Goal: Check status: Check status

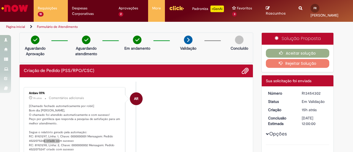
scroll to position [59, 0]
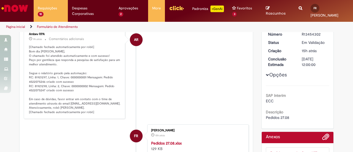
click at [179, 98] on li "AR Ambev RPA 9h atrás 9 horas atrás Comentários adicionais [Chamado fechado aut…" at bounding box center [136, 73] width 225 height 90
drag, startPoint x: 27, startPoint y: 90, endPoint x: 42, endPoint y: 91, distance: 15.5
click at [42, 91] on p "[Chamado fechado automaticamente por robô] Bom dia [PERSON_NAME], O chamado foi…" at bounding box center [75, 79] width 92 height 69
copy p "4522075247"
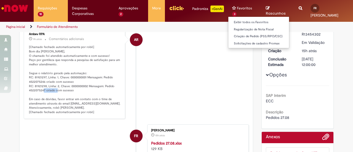
copy p "4522075247"
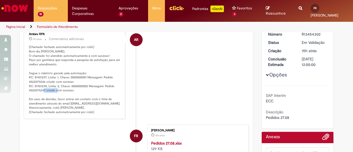
copy p "4522075247"
drag, startPoint x: 26, startPoint y: 79, endPoint x: 43, endPoint y: 79, distance: 17.1
click at [43, 80] on div "Ambev RPA 9h atrás 9 horas atrás Comentários adicionais [Chamado fechado automa…" at bounding box center [74, 73] width 98 height 87
drag, startPoint x: 42, startPoint y: 79, endPoint x: 25, endPoint y: 79, distance: 17.1
click at [25, 79] on div "Ambev RPA 9h atrás 9 horas atrás Comentários adicionais [Chamado fechado automa…" at bounding box center [74, 73] width 98 height 87
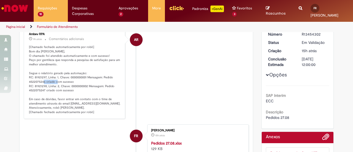
copy p "4522075246"
drag, startPoint x: 27, startPoint y: 89, endPoint x: 42, endPoint y: 90, distance: 15.5
click at [42, 90] on p "[Chamado fechado automaticamente por robô] Bom dia [PERSON_NAME], O chamado foi…" at bounding box center [75, 79] width 92 height 69
copy p "4522075247"
